Goal: Find specific page/section: Find specific page/section

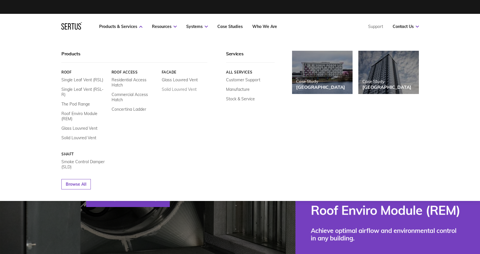
click at [173, 89] on link "Solid Louvred Vent" at bounding box center [178, 89] width 35 height 5
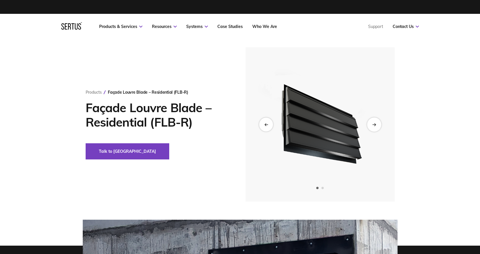
click at [373, 127] on div "Next slide" at bounding box center [374, 124] width 14 height 14
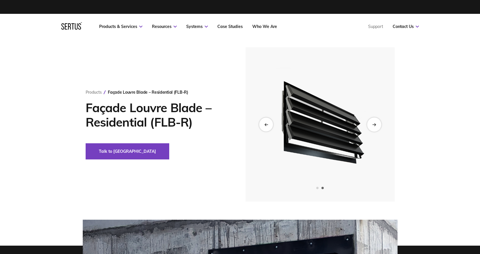
click at [373, 127] on div "Next slide" at bounding box center [374, 124] width 14 height 14
click at [372, 125] on icon "Next slide" at bounding box center [374, 124] width 4 height 3
click at [260, 122] on div "Previous slide" at bounding box center [266, 124] width 14 height 14
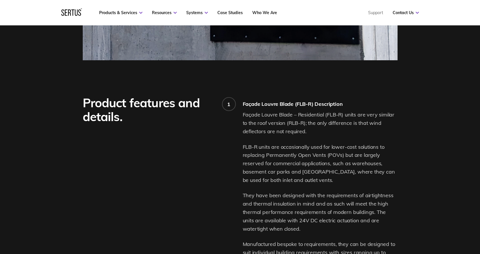
scroll to position [173, 0]
